Goal: Transaction & Acquisition: Book appointment/travel/reservation

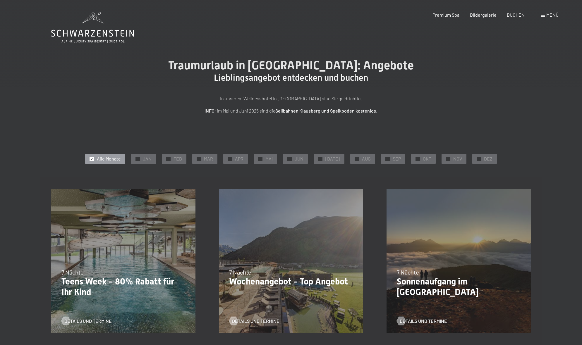
scroll to position [1, 0]
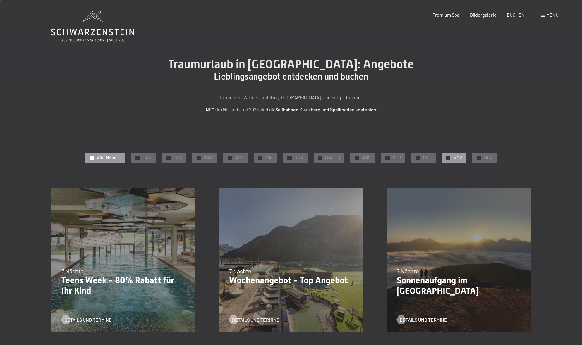
click at [447, 156] on span "✓" at bounding box center [448, 158] width 2 height 4
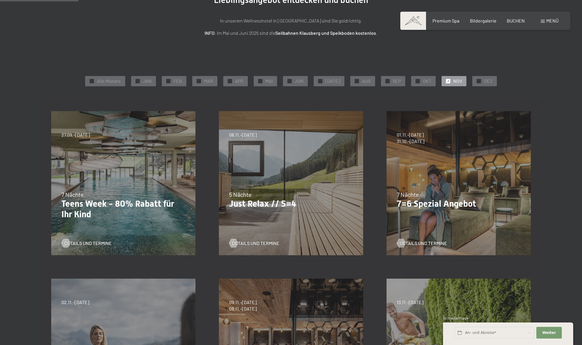
scroll to position [76, 0]
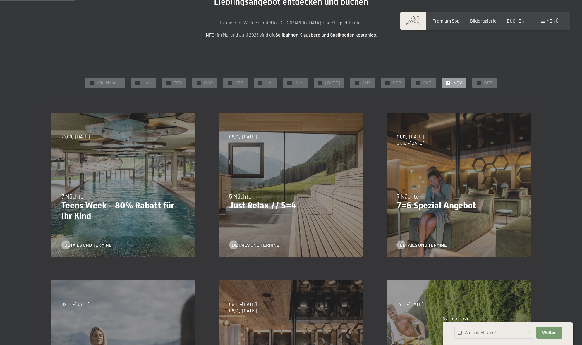
click at [421, 241] on div "Details und Termine" at bounding box center [456, 240] width 119 height 15
click at [422, 243] on span "Details und Termine" at bounding box center [429, 245] width 47 height 6
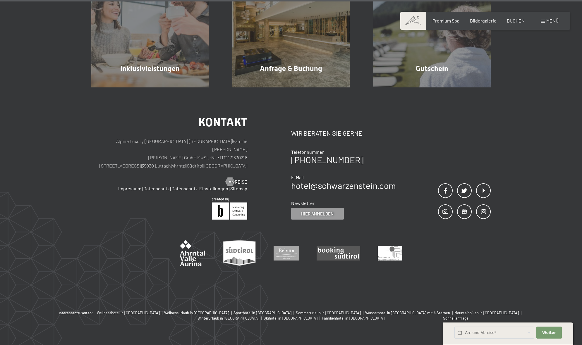
scroll to position [616, 0]
drag, startPoint x: 140, startPoint y: 144, endPoint x: 211, endPoint y: 147, distance: 71.2
click at [211, 147] on p "Alpine Luxury SPA Resort SCHWARZENSTEIN | Familie Zimmerhofer Otmar Zimmerhofer…" at bounding box center [169, 154] width 156 height 33
drag, startPoint x: 251, startPoint y: 145, endPoint x: 124, endPoint y: 143, distance: 126.8
click at [123, 143] on div "Kontakt Alpine Luxury SPA Resort SCHWARZENSTEIN | Familie Zimmerhofer Otmar Zim…" at bounding box center [191, 168] width 200 height 103
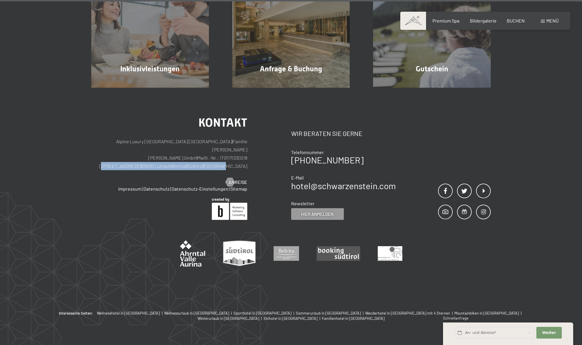
click at [157, 144] on p "Alpine Luxury SPA Resort SCHWARZENSTEIN | Familie Zimmerhofer Otmar Zimmerhofer…" at bounding box center [169, 154] width 156 height 33
click at [157, 143] on p "Alpine Luxury SPA Resort SCHWARZENSTEIN | Familie Zimmerhofer Otmar Zimmerhofer…" at bounding box center [169, 154] width 156 height 33
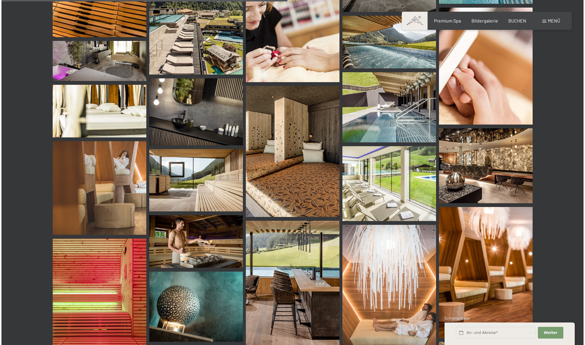
scroll to position [449, 0]
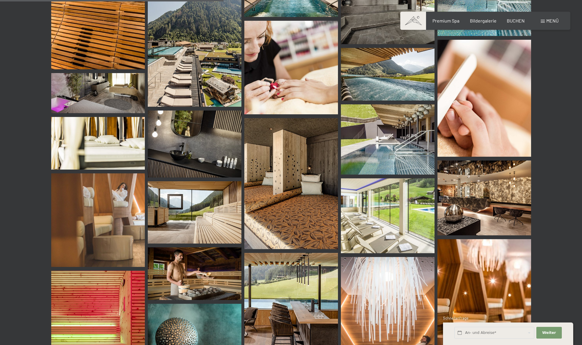
click at [551, 19] on span "Menü" at bounding box center [552, 21] width 12 height 6
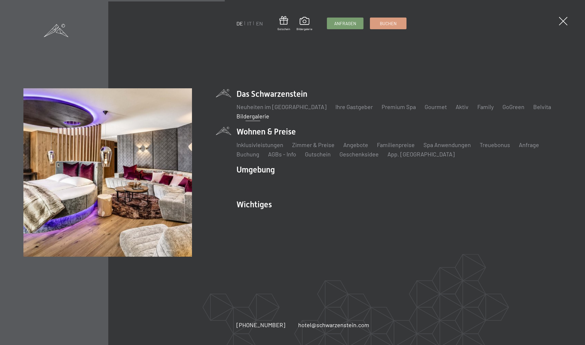
click at [279, 130] on li "Wohnen & Preise Inklusivleistungen [PERSON_NAME] & Preise Liste Angebote Liste …" at bounding box center [399, 142] width 325 height 32
click at [354, 143] on link "Angebote" at bounding box center [355, 144] width 25 height 7
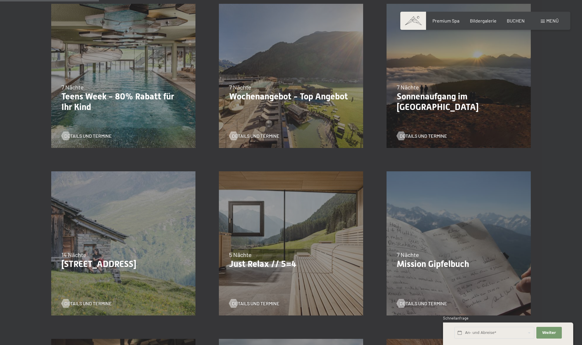
scroll to position [186, 0]
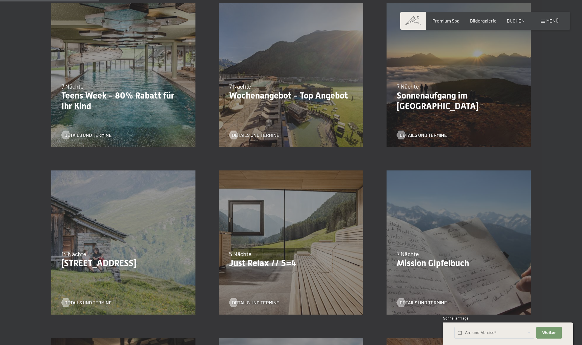
click at [143, 234] on div "06.09.–05.10.2025 27.06.–09.08.2026 29.08.–13.09.2026 14 Nächte Bleibe 14, zahl…" at bounding box center [124, 243] width 168 height 168
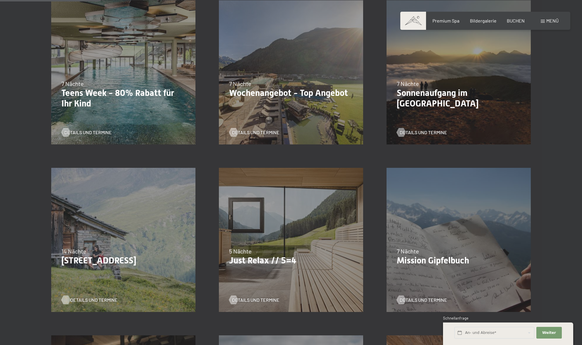
scroll to position [189, 0]
click at [91, 301] on span "Details und Termine" at bounding box center [93, 300] width 47 height 6
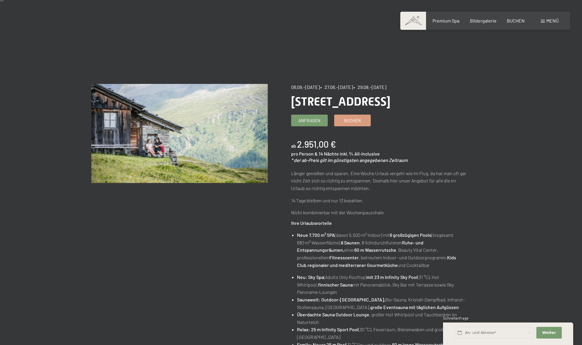
scroll to position [7, 0]
